Goal: Information Seeking & Learning: Understand process/instructions

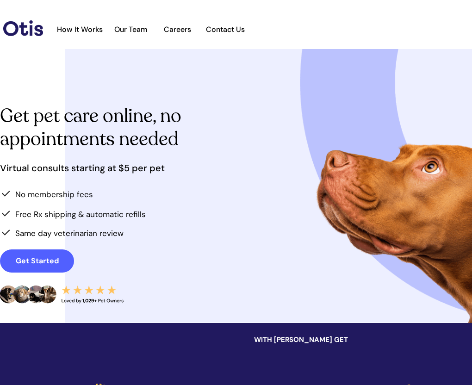
click at [20, 33] on img at bounding box center [23, 28] width 40 height 16
click at [171, 103] on div at bounding box center [366, 186] width 602 height 274
click at [88, 30] on span "How It Works" at bounding box center [79, 29] width 55 height 9
click at [74, 27] on span "How It Works" at bounding box center [79, 29] width 55 height 9
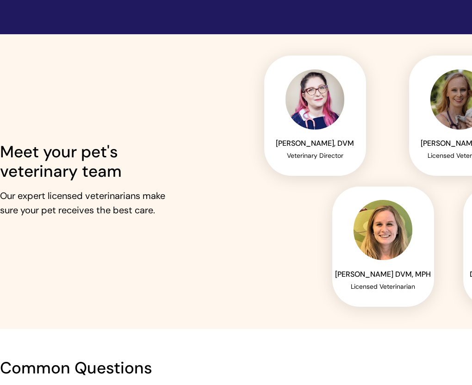
scroll to position [2034, 0]
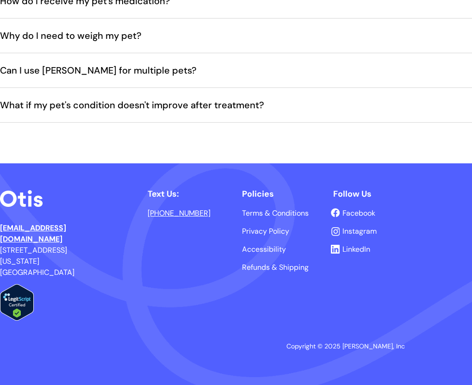
click at [346, 246] on span "LinkedIn" at bounding box center [357, 250] width 28 height 10
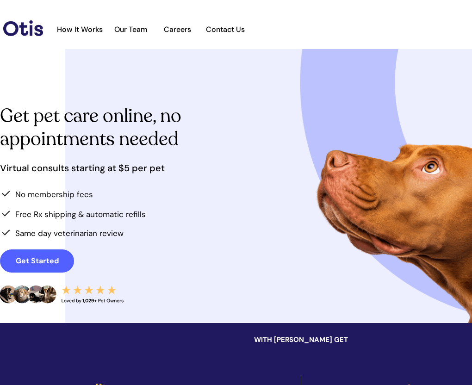
click at [79, 30] on span "How It Works" at bounding box center [79, 29] width 55 height 9
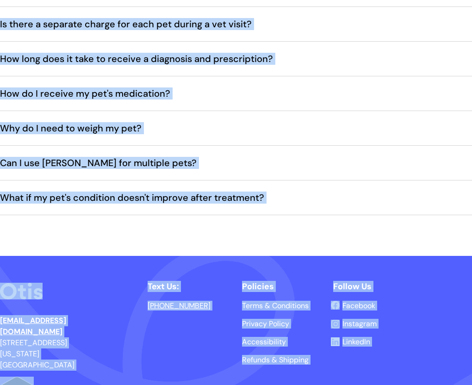
scroll to position [2034, 0]
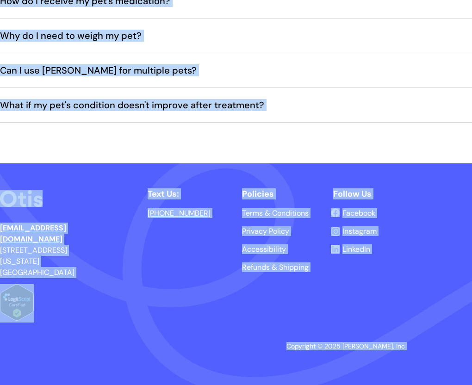
copy div "et pet care online, no appointments needed Get Started Text Us: hello@otisforpe…"
drag, startPoint x: 10, startPoint y: 113, endPoint x: 286, endPoint y: 388, distance: 389.4
